Goal: Navigation & Orientation: Find specific page/section

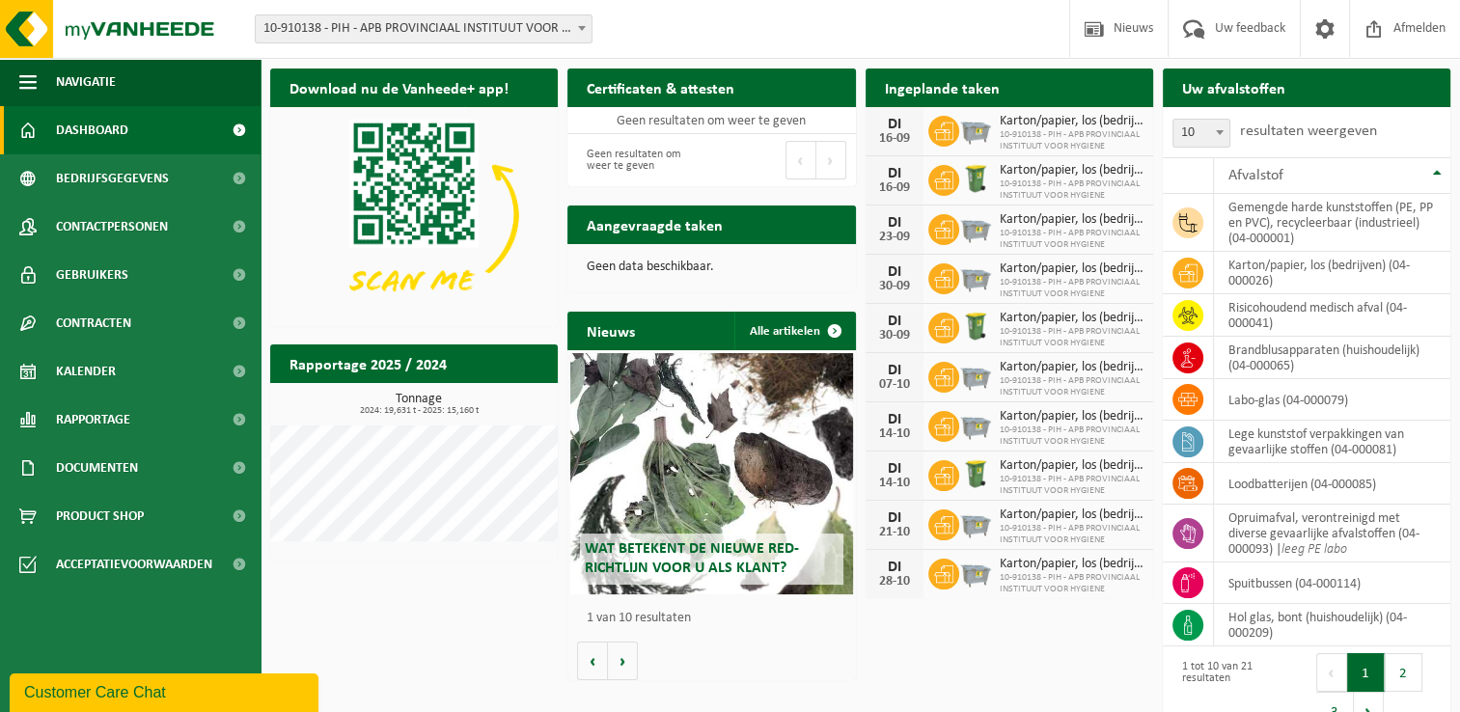
drag, startPoint x: 451, startPoint y: 662, endPoint x: 60, endPoint y: 129, distance: 661.0
click at [451, 662] on div "Download nu de Vanheede+ app! Verberg Certificaten & attesten Bekijk uw certifi…" at bounding box center [859, 402] width 1189 height 686
click at [377, 600] on div "Download nu de Vanheede+ app! Verberg Certificaten & attesten Bekijk uw certifi…" at bounding box center [859, 402] width 1189 height 686
click at [401, 662] on div "Download nu de Vanheede+ app! Verberg Certificaten & attesten Bekijk uw certifi…" at bounding box center [859, 402] width 1189 height 686
click at [455, 661] on div "Download nu de Vanheede+ app! Verberg Certificaten & attesten Bekijk uw certifi…" at bounding box center [859, 402] width 1189 height 686
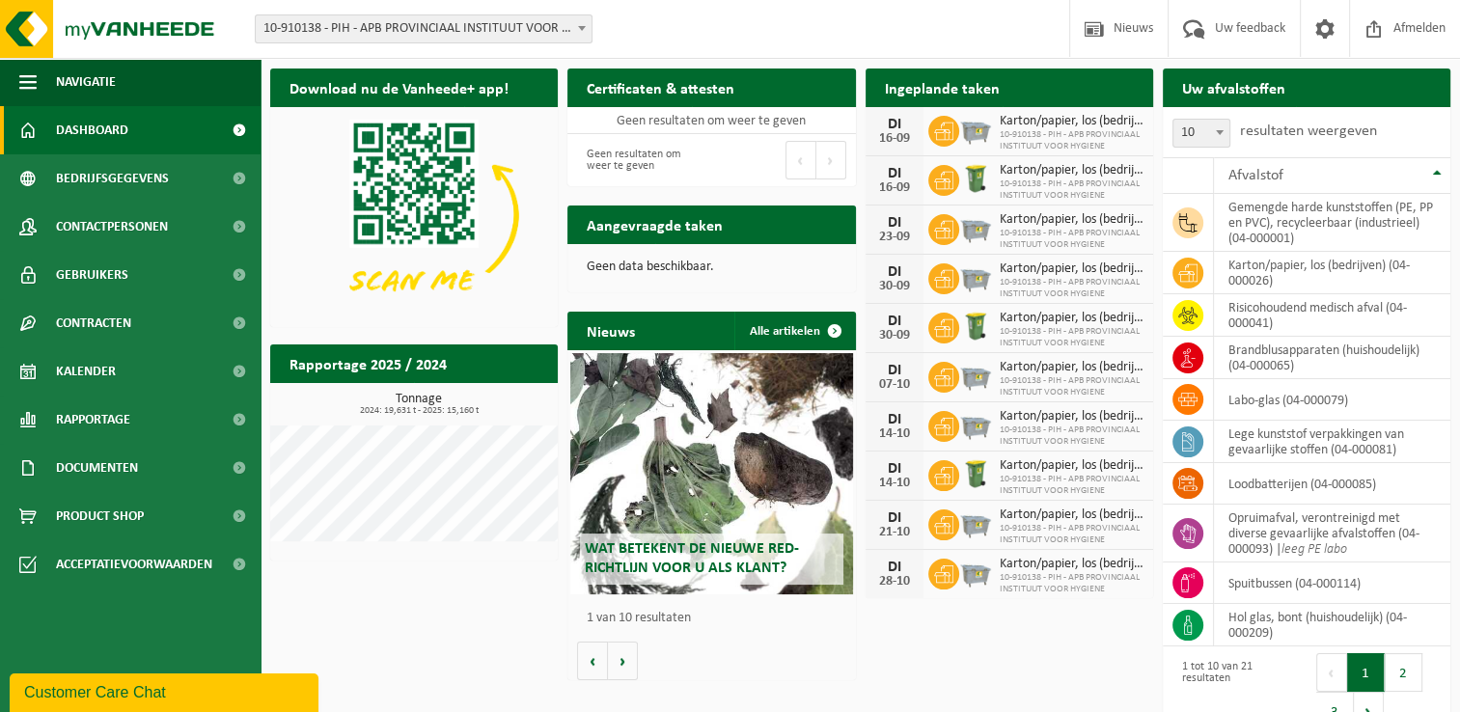
click at [375, 597] on div "Download nu de Vanheede+ app! Verberg Certificaten & attesten Bekijk uw certifi…" at bounding box center [859, 402] width 1189 height 686
click at [390, 621] on div "Download nu de Vanheede+ app! Verberg Certificaten & attesten Bekijk uw certifi…" at bounding box center [859, 402] width 1189 height 686
click at [398, 575] on div "Download nu de Vanheede+ app! Verberg Certificaten & attesten Bekijk uw certifi…" at bounding box center [859, 402] width 1189 height 686
click at [403, 646] on div "Download nu de Vanheede+ app! Verberg Certificaten & attesten Bekijk uw certifi…" at bounding box center [859, 402] width 1189 height 686
click at [768, 669] on div "Wat betekent de nieuwe RED-richtlijn voor u als klant? Market update Market upd…" at bounding box center [710, 515] width 287 height 330
